Goal: Register for event/course

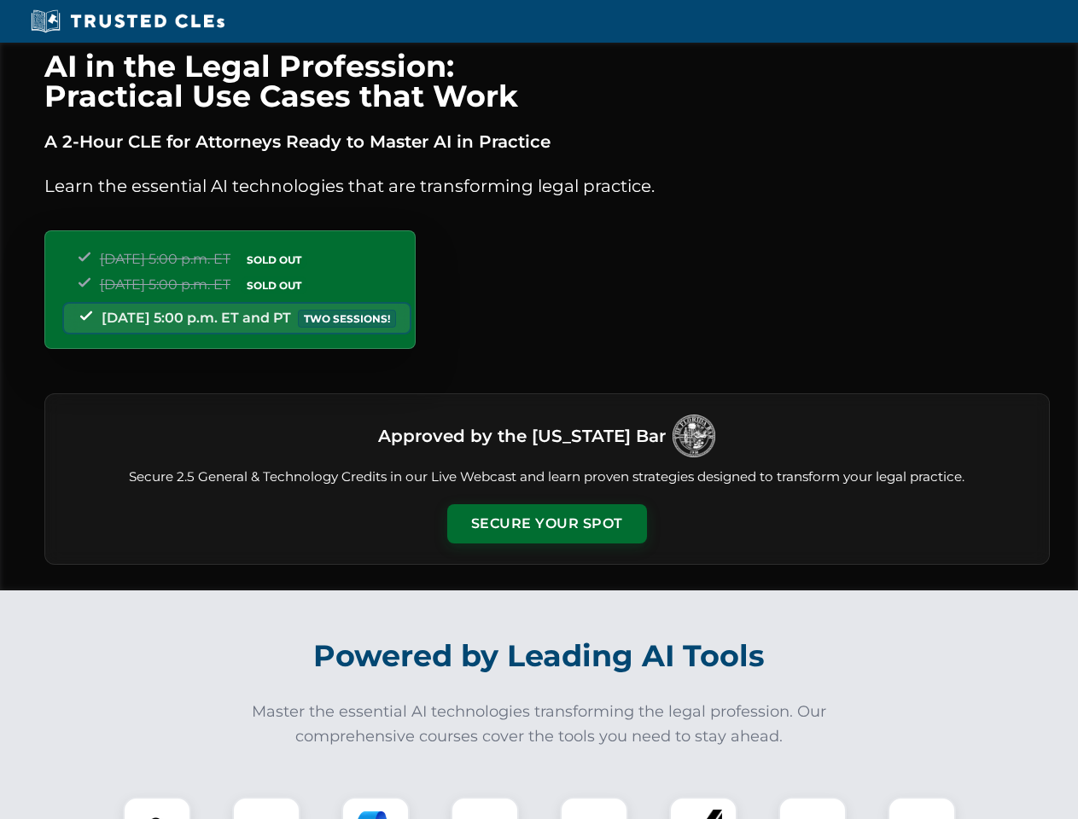
click at [546, 524] on button "Secure Your Spot" at bounding box center [547, 523] width 200 height 39
click at [157, 808] on img at bounding box center [157, 832] width 50 height 50
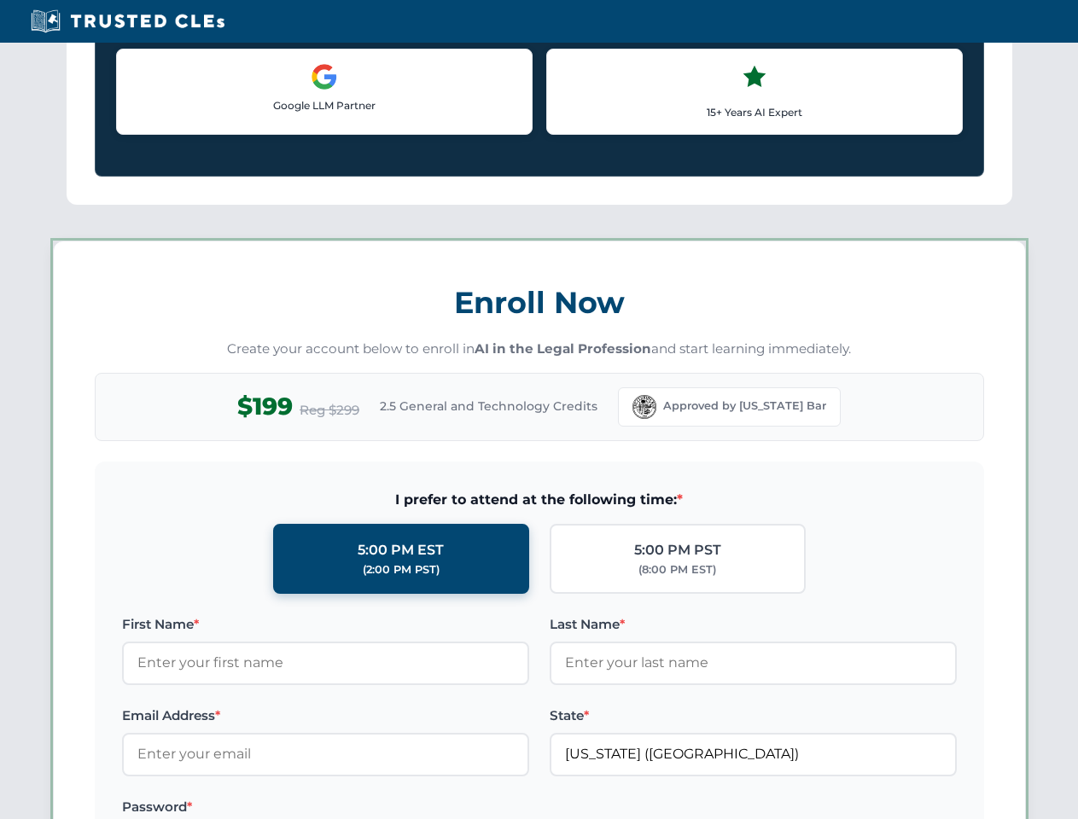
click at [376, 808] on label "Password *" at bounding box center [325, 807] width 407 height 20
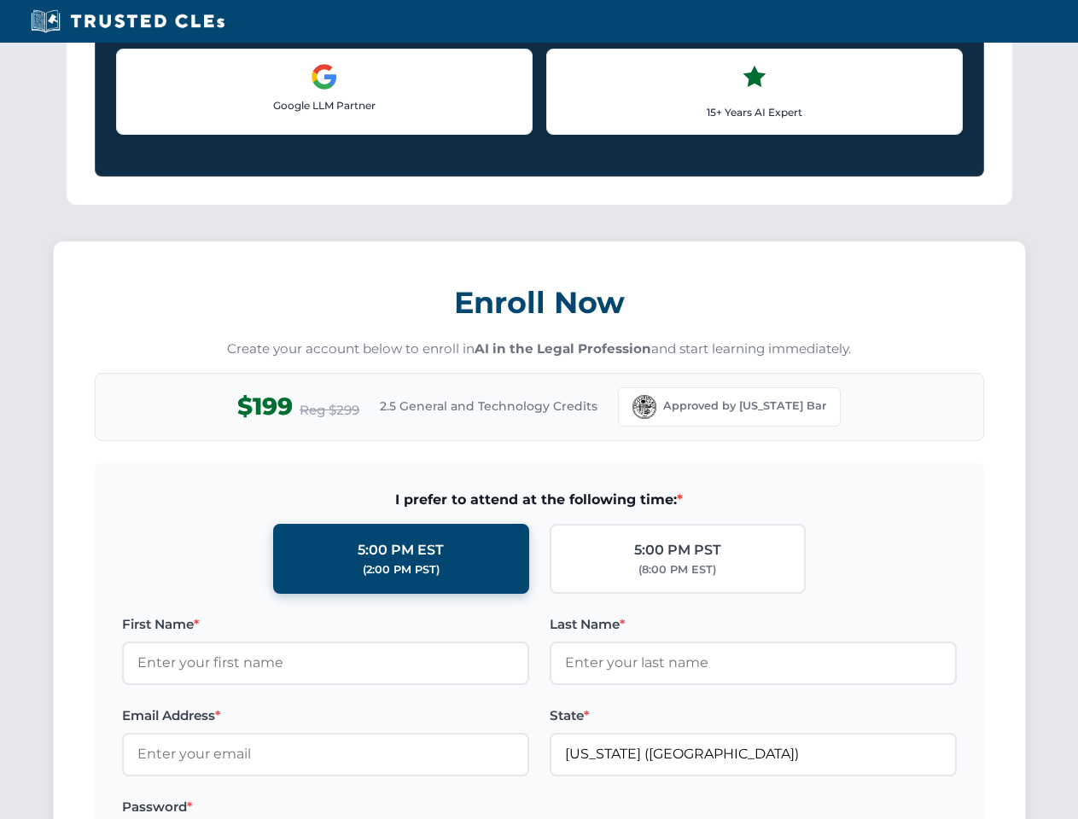
scroll to position [1675, 0]
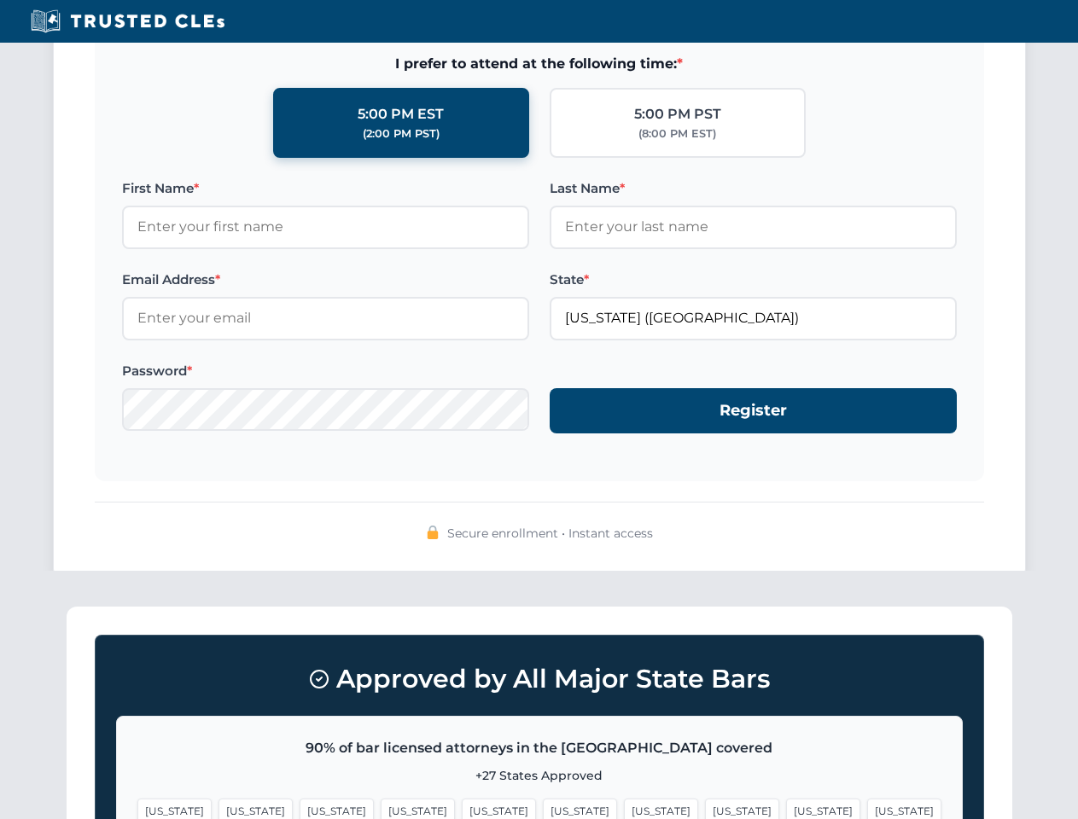
click at [786, 808] on span "[US_STATE]" at bounding box center [823, 811] width 74 height 25
